Goal: Task Accomplishment & Management: Complete application form

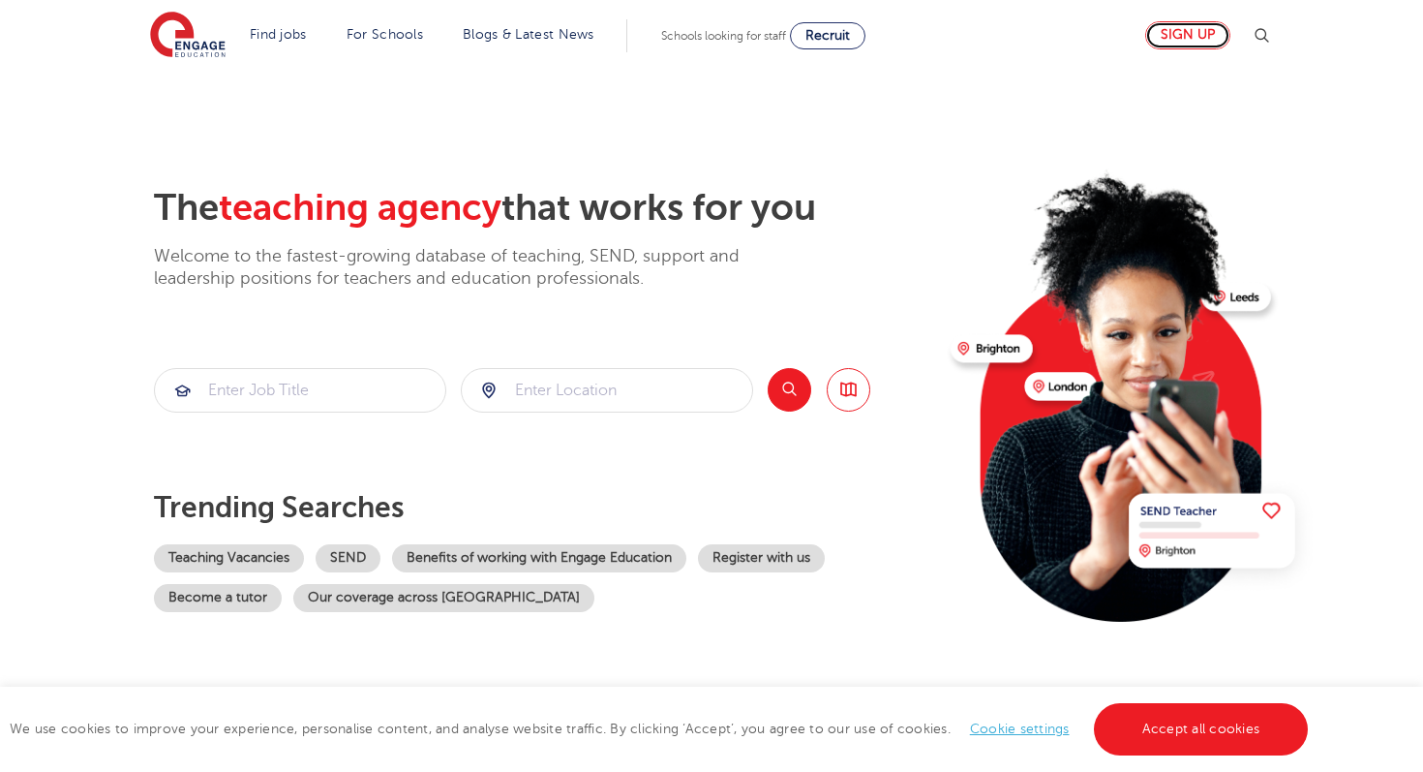
click at [1193, 40] on link "Sign up" at bounding box center [1187, 35] width 85 height 28
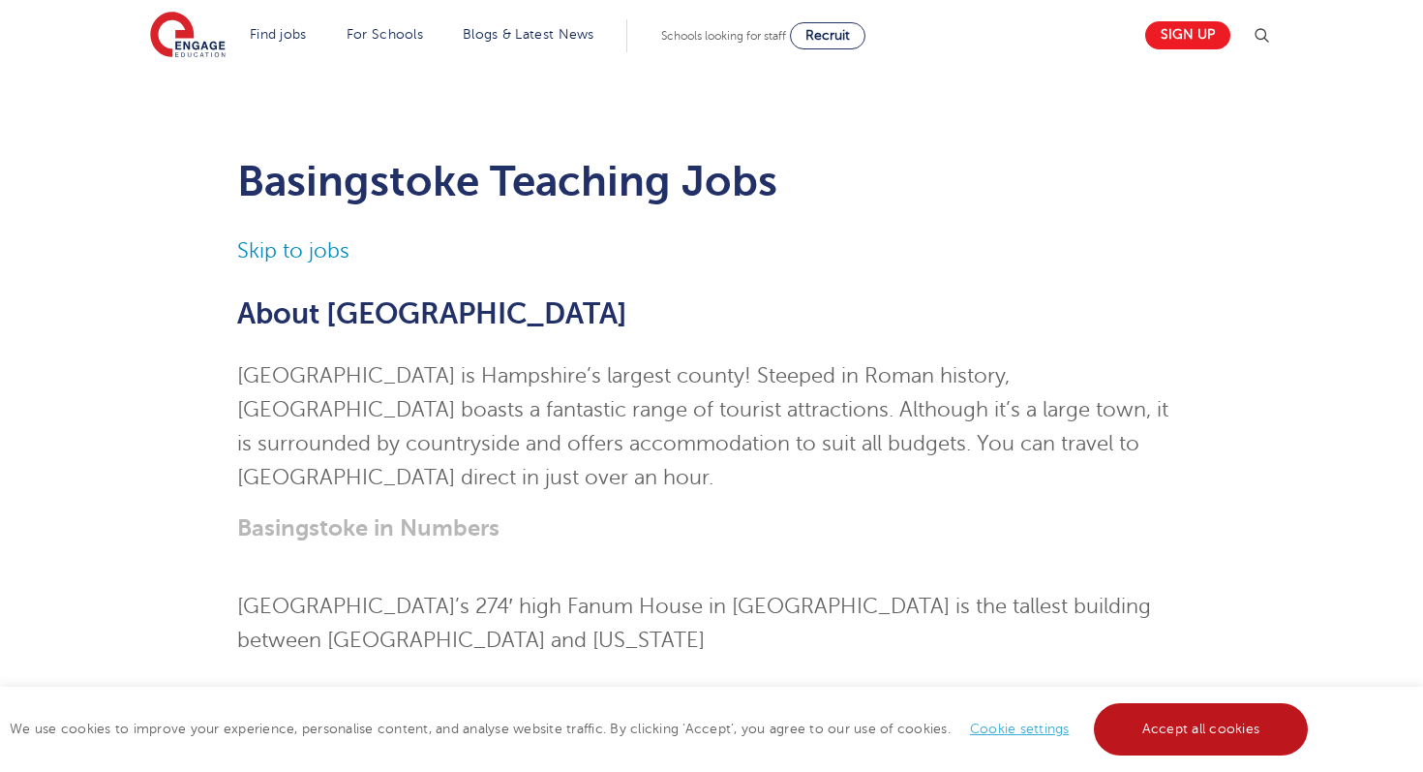
click at [1176, 740] on link "Accept all cookies" at bounding box center [1201, 729] width 215 height 52
